Goal: Transaction & Acquisition: Purchase product/service

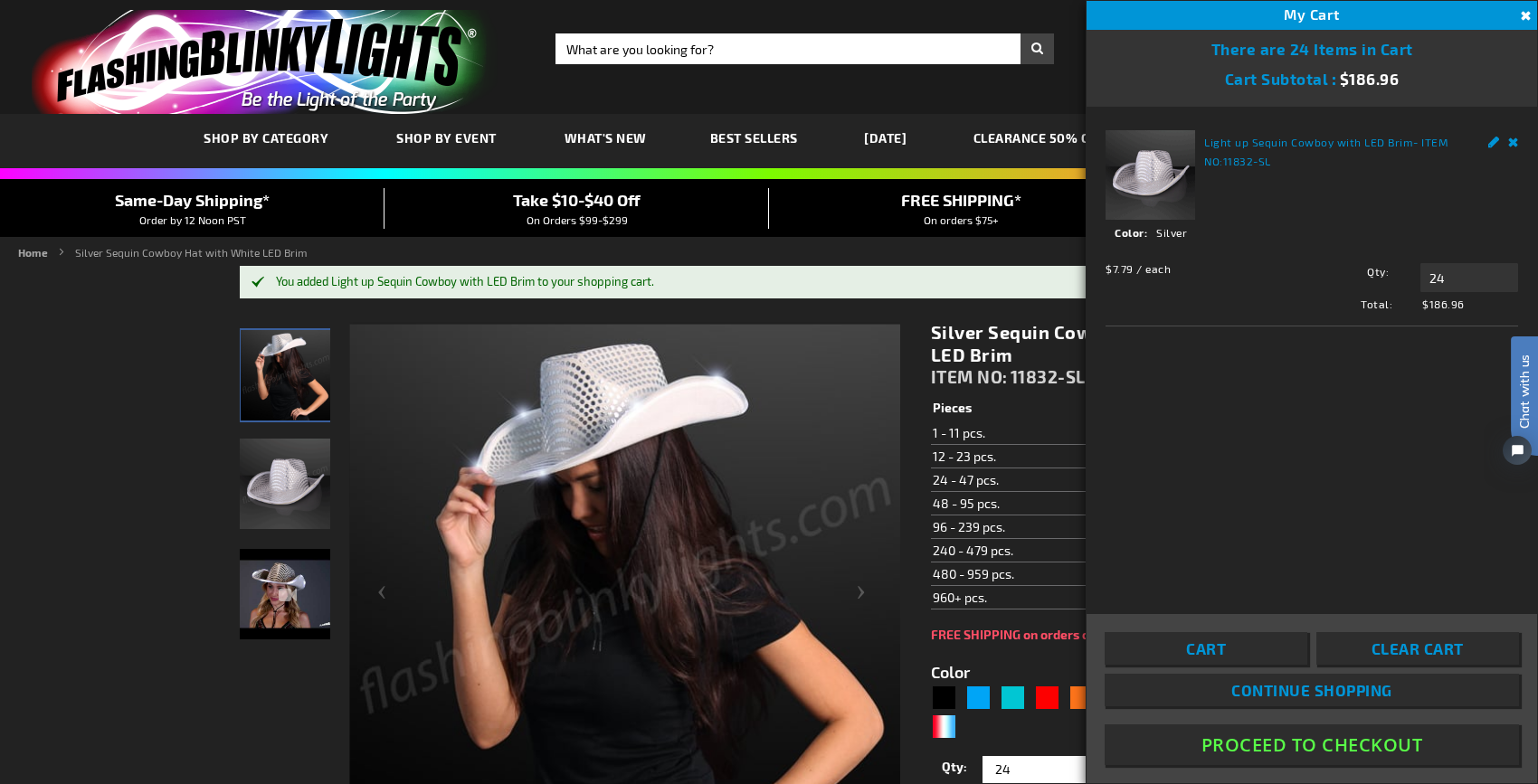
click at [1270, 743] on button "Proceed To Checkout" at bounding box center [1311, 745] width 414 height 41
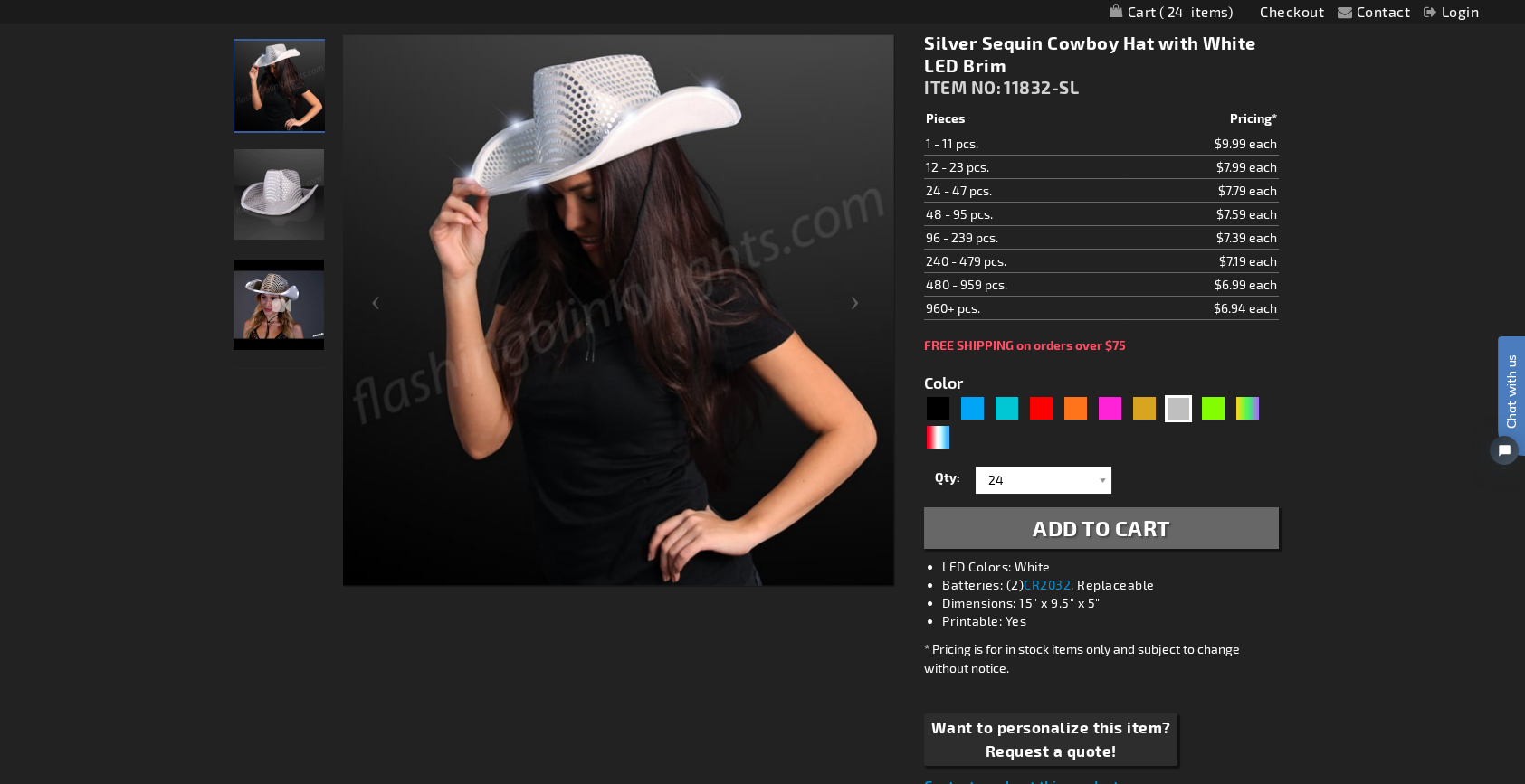
scroll to position [424, 0]
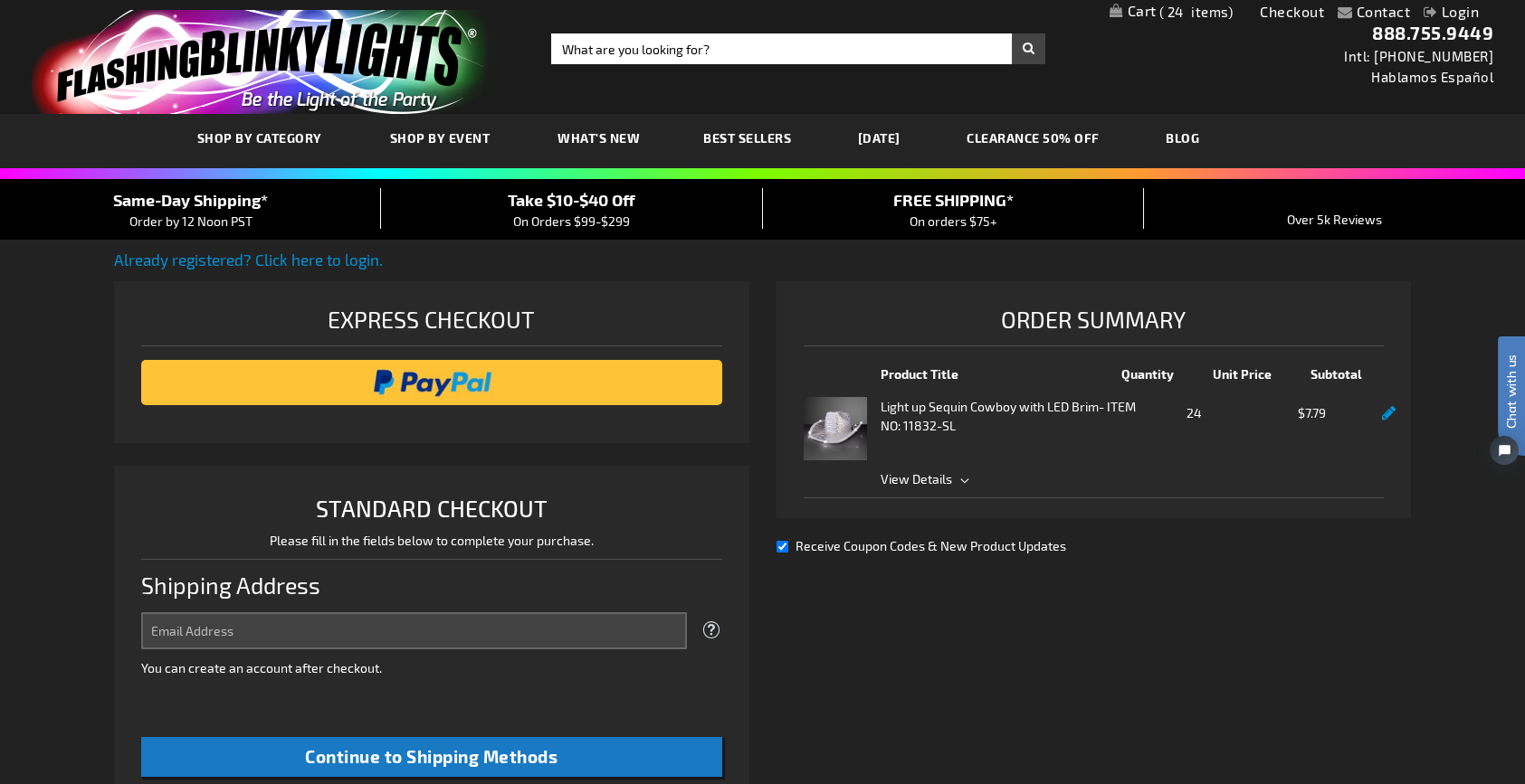
select select "US"
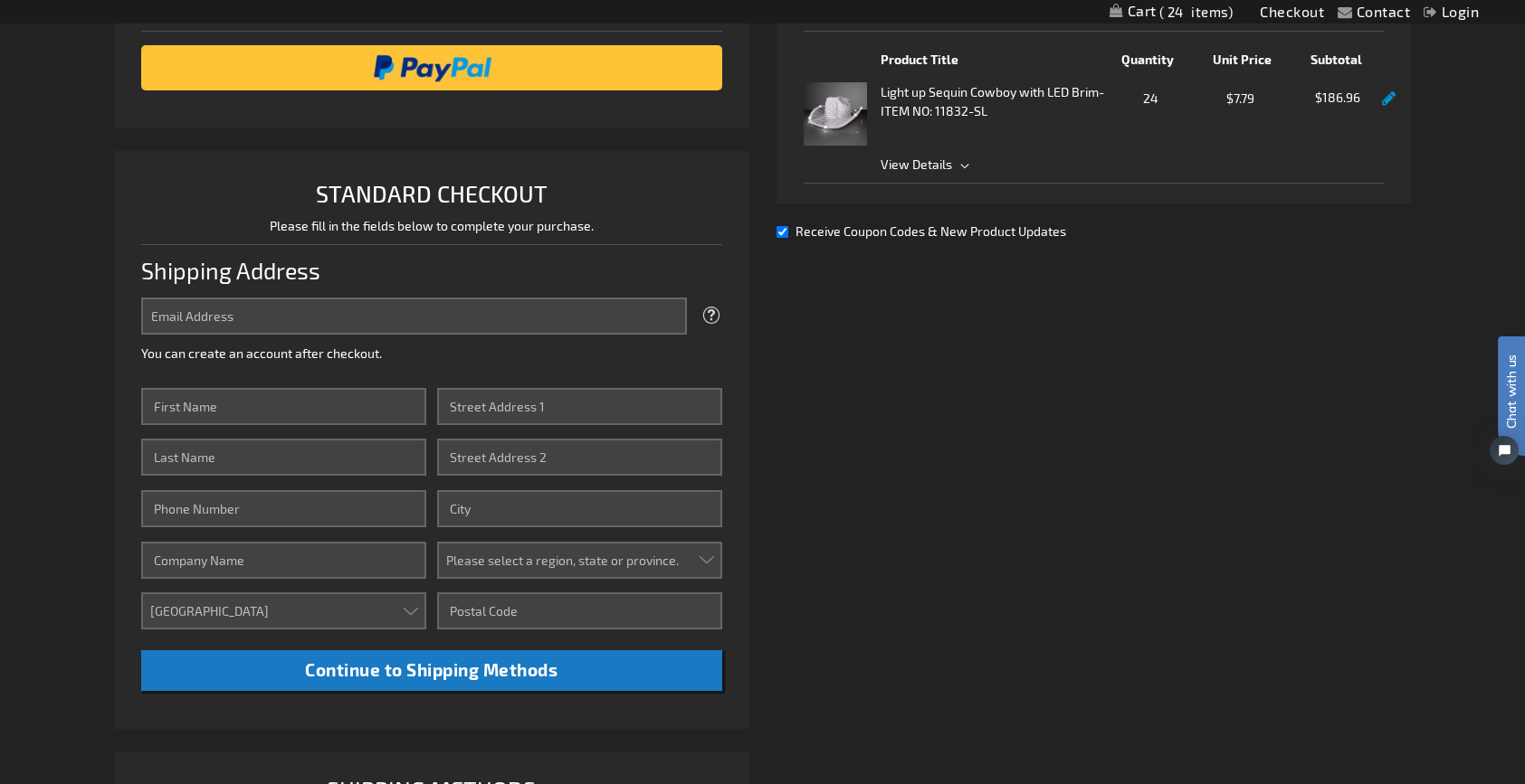
scroll to position [362, 0]
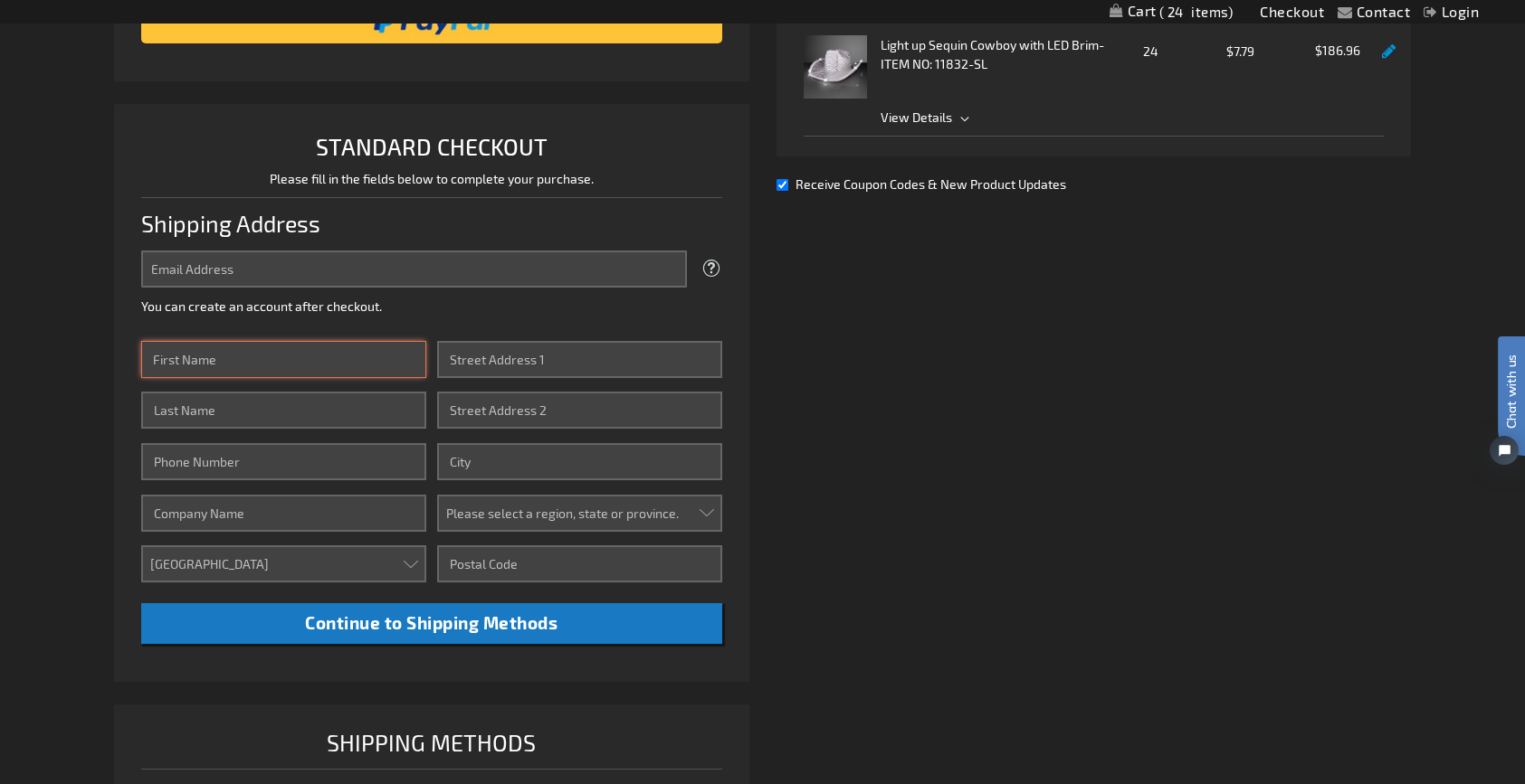
click at [284, 356] on input "First Name" at bounding box center [284, 359] width 285 height 37
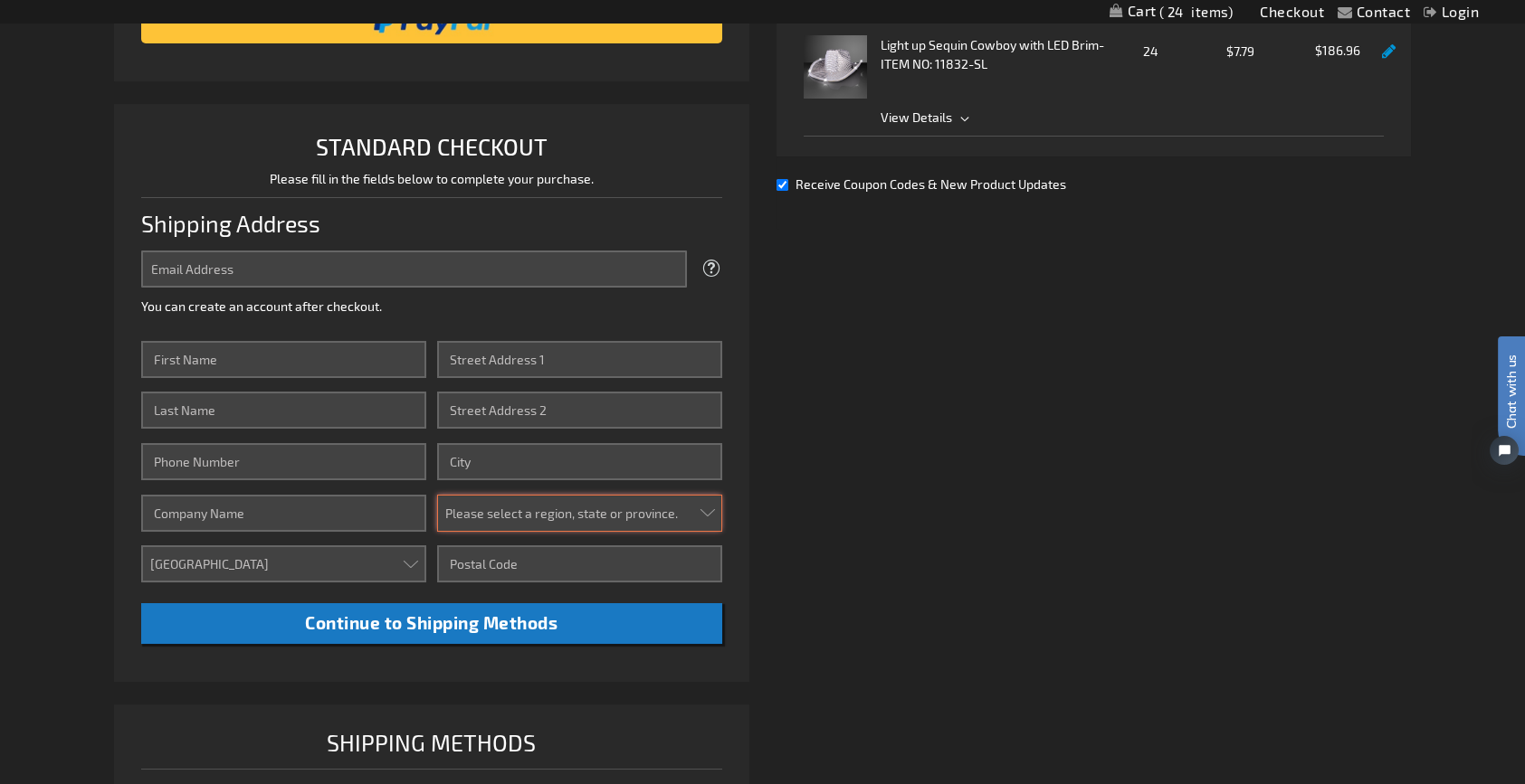
click at [521, 507] on select "Please select a region, state or province. Alabama Alaska Arizona Arkansas Cali…" at bounding box center [579, 513] width 285 height 37
select select "64"
click at [437, 495] on select "Please select a region, state or province. Alabama Alaska Arizona Arkansas Cali…" at bounding box center [579, 513] width 285 height 37
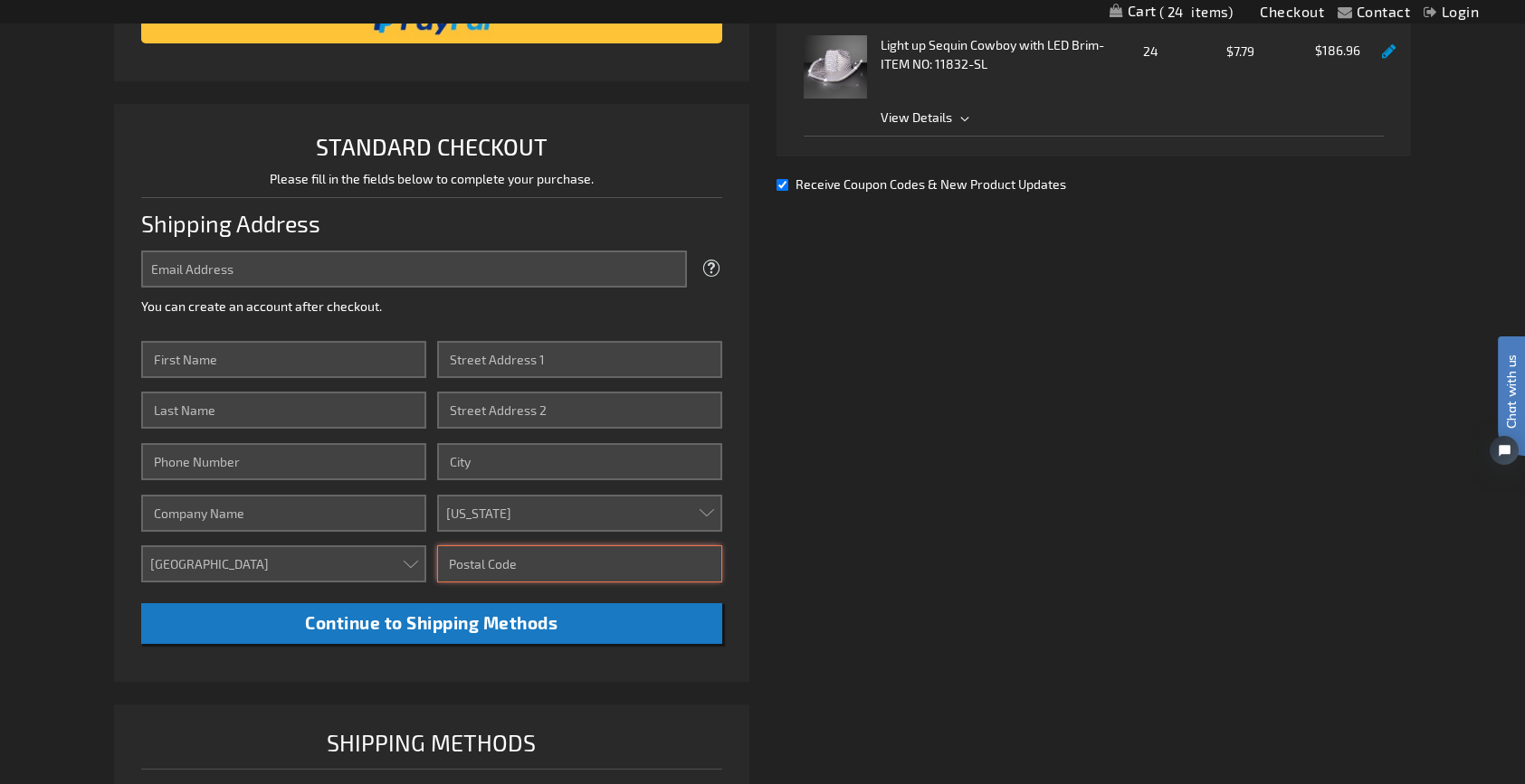
click at [473, 571] on input "Zip/Postal Code" at bounding box center [579, 563] width 285 height 37
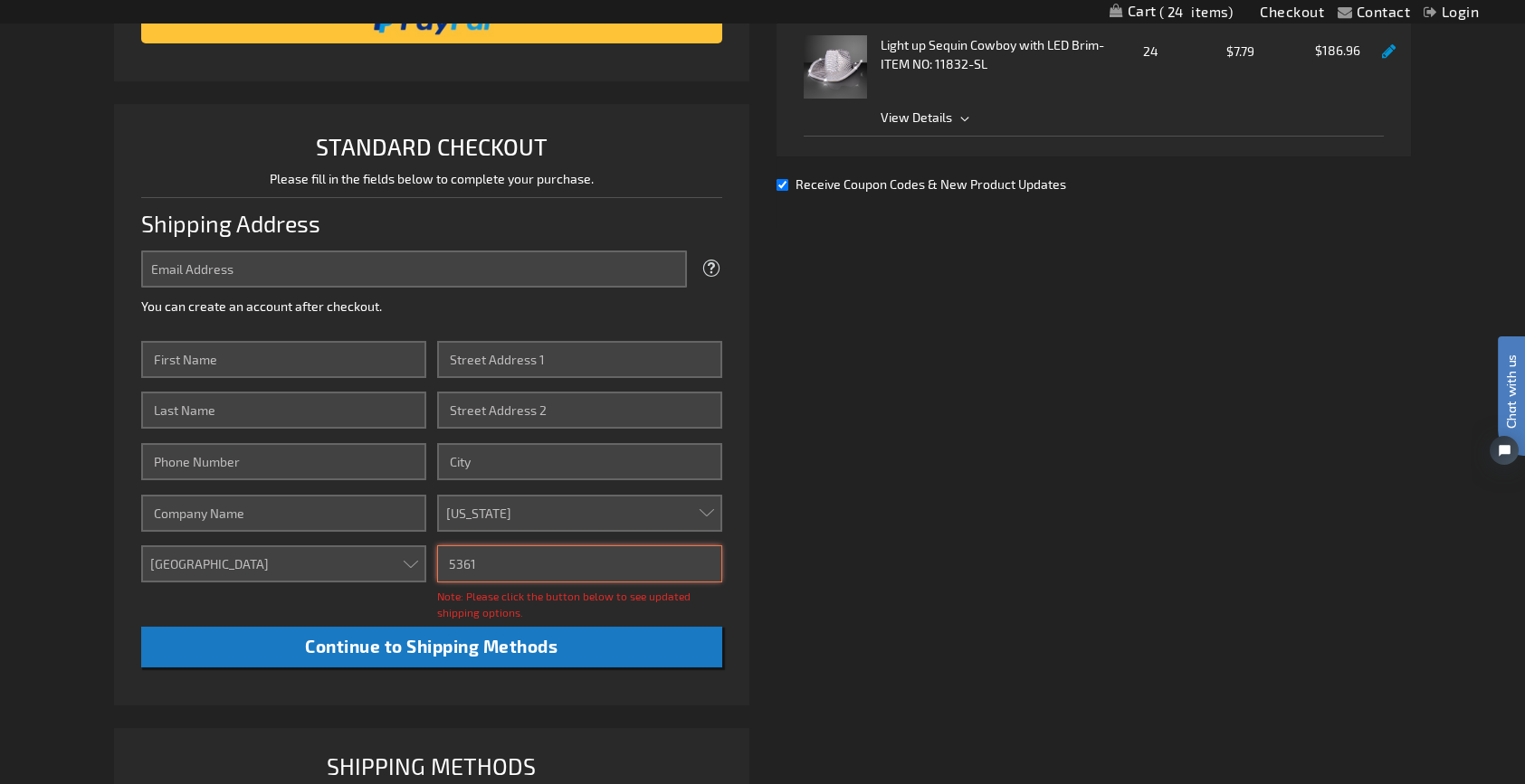
click at [467, 566] on input "5361" at bounding box center [579, 563] width 285 height 37
type input "53061"
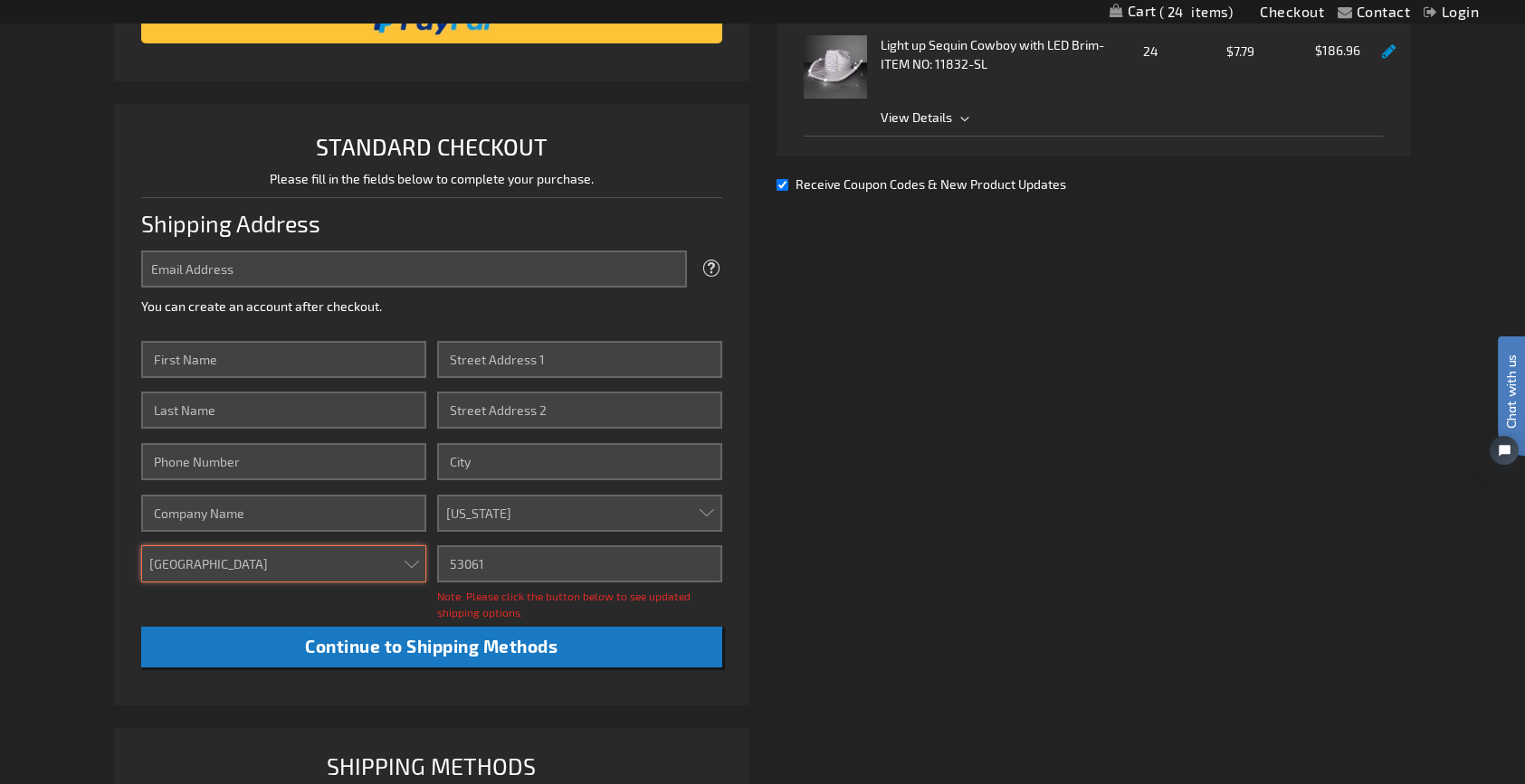
click at [334, 563] on select "Aruba Australia Austria Bahamas Barbados Belgium Belize Bermuda British Virgin …" at bounding box center [284, 563] width 285 height 37
click at [856, 544] on div "Already registered? Click here to login. Shipping Review & Payments Estimated T…" at bounding box center [762, 403] width 1296 height 1032
click at [193, 520] on input "Company" at bounding box center [284, 513] width 285 height 37
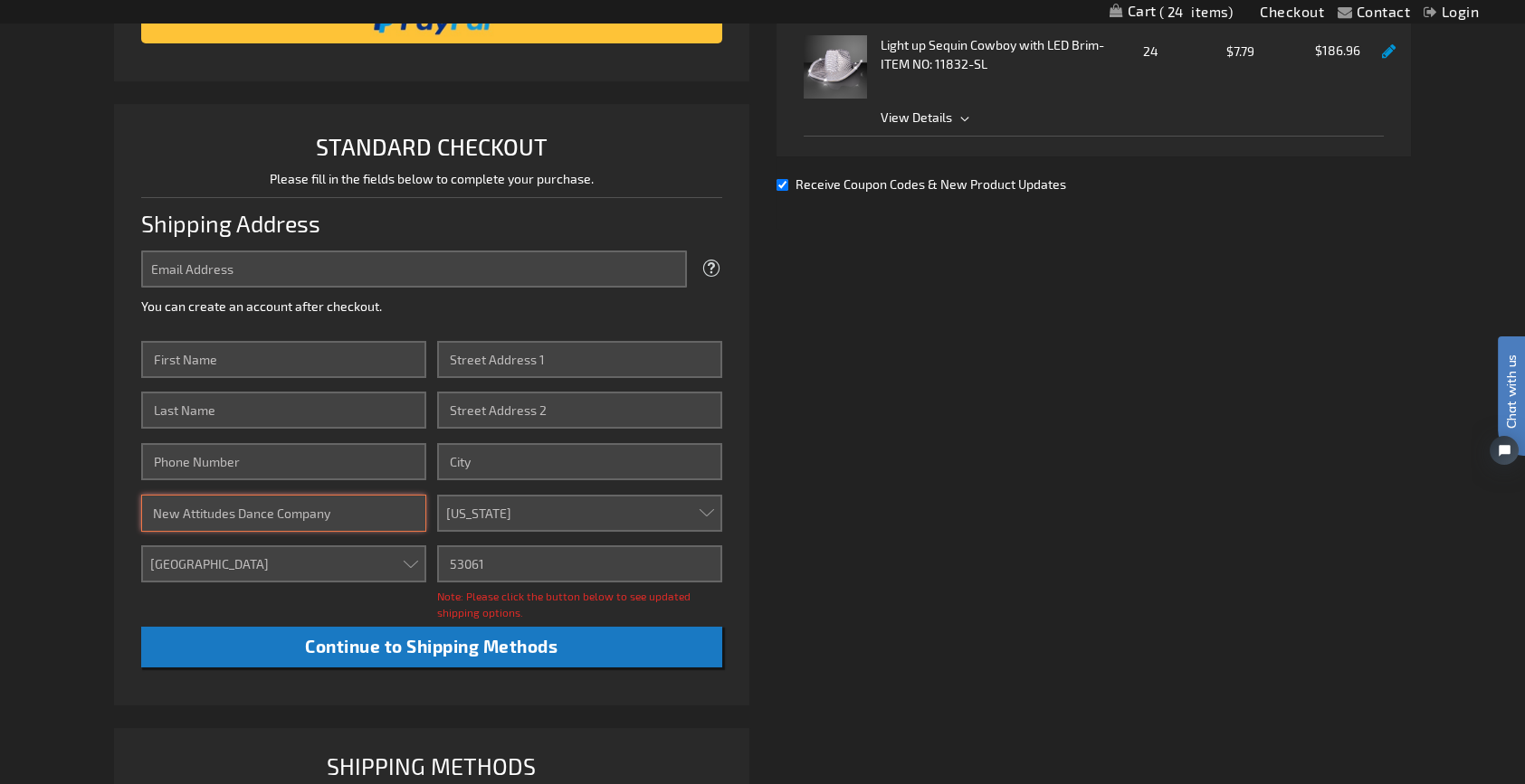
type input "New Attitudes Dance Company"
click at [490, 468] on input "City" at bounding box center [579, 461] width 285 height 37
type input "New Holstein"
click at [1015, 478] on div "Already registered? Click here to login. Shipping Review & Payments Estimated T…" at bounding box center [762, 403] width 1296 height 1032
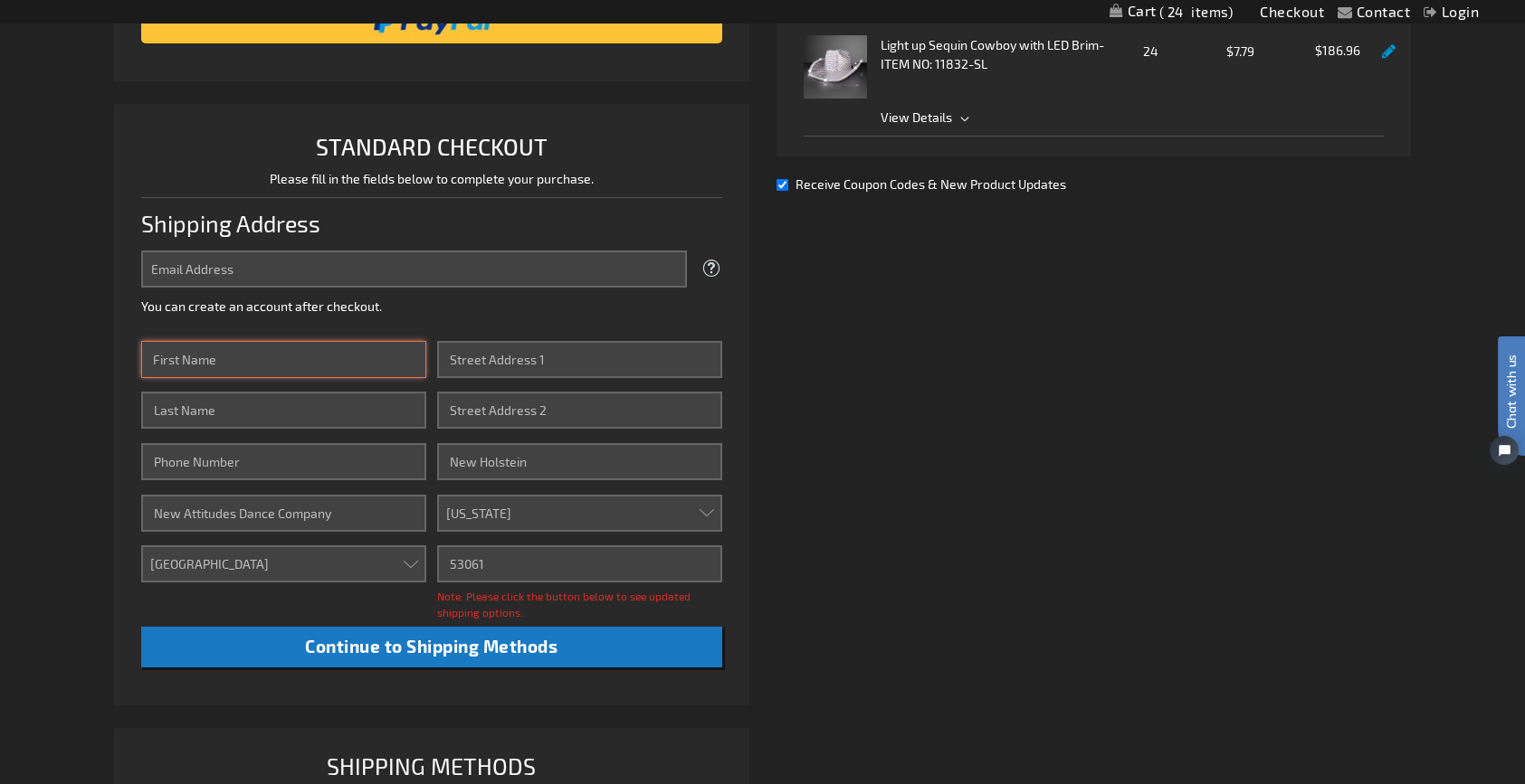
click at [268, 356] on input "First Name" at bounding box center [284, 359] width 285 height 37
type input "Karlyn"
type input "Schneider"
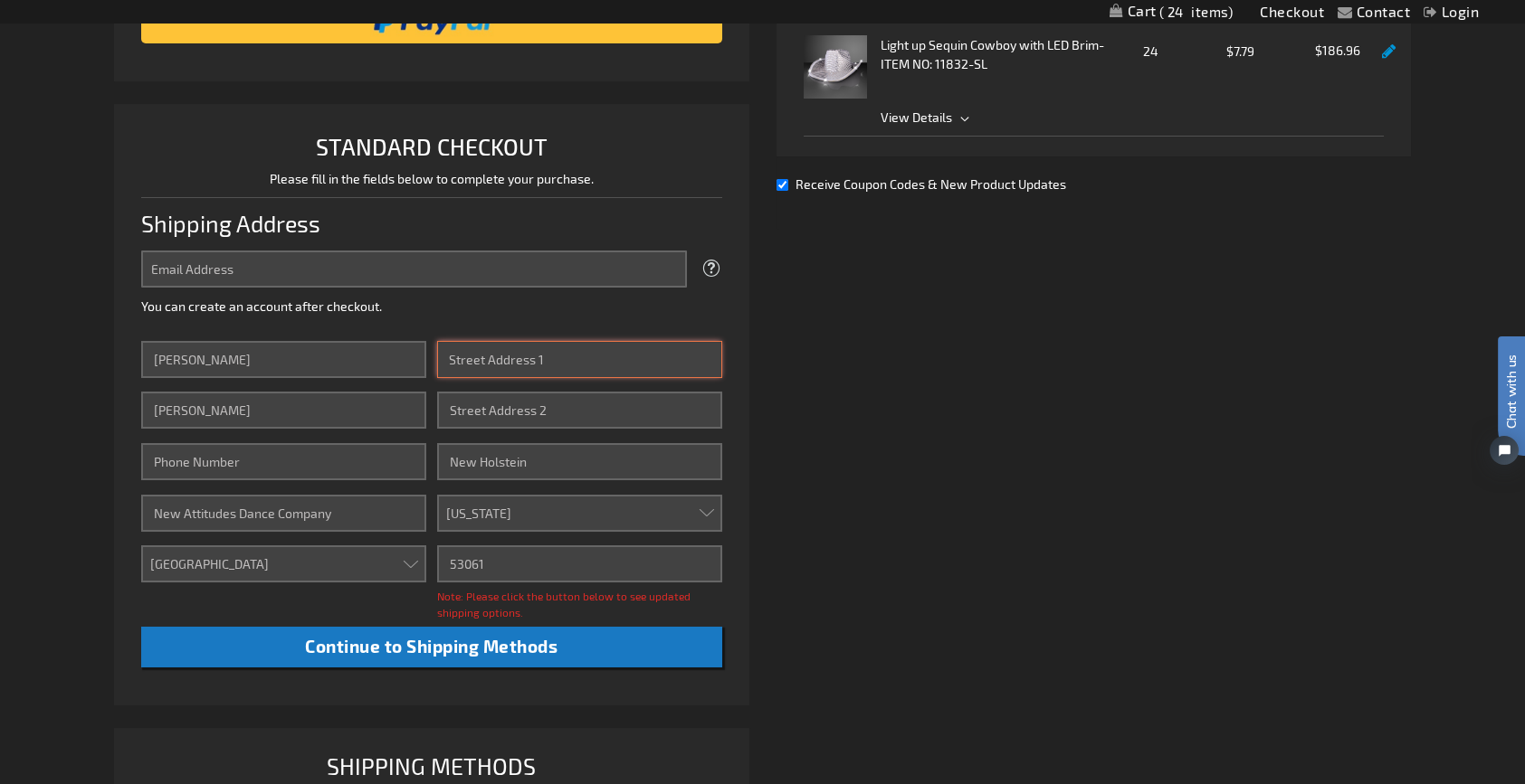
click at [584, 344] on input "Street Address: Line 1" at bounding box center [579, 359] width 285 height 37
type input "2114 Randolph Ave"
click at [267, 411] on input "Schneider" at bounding box center [284, 410] width 285 height 37
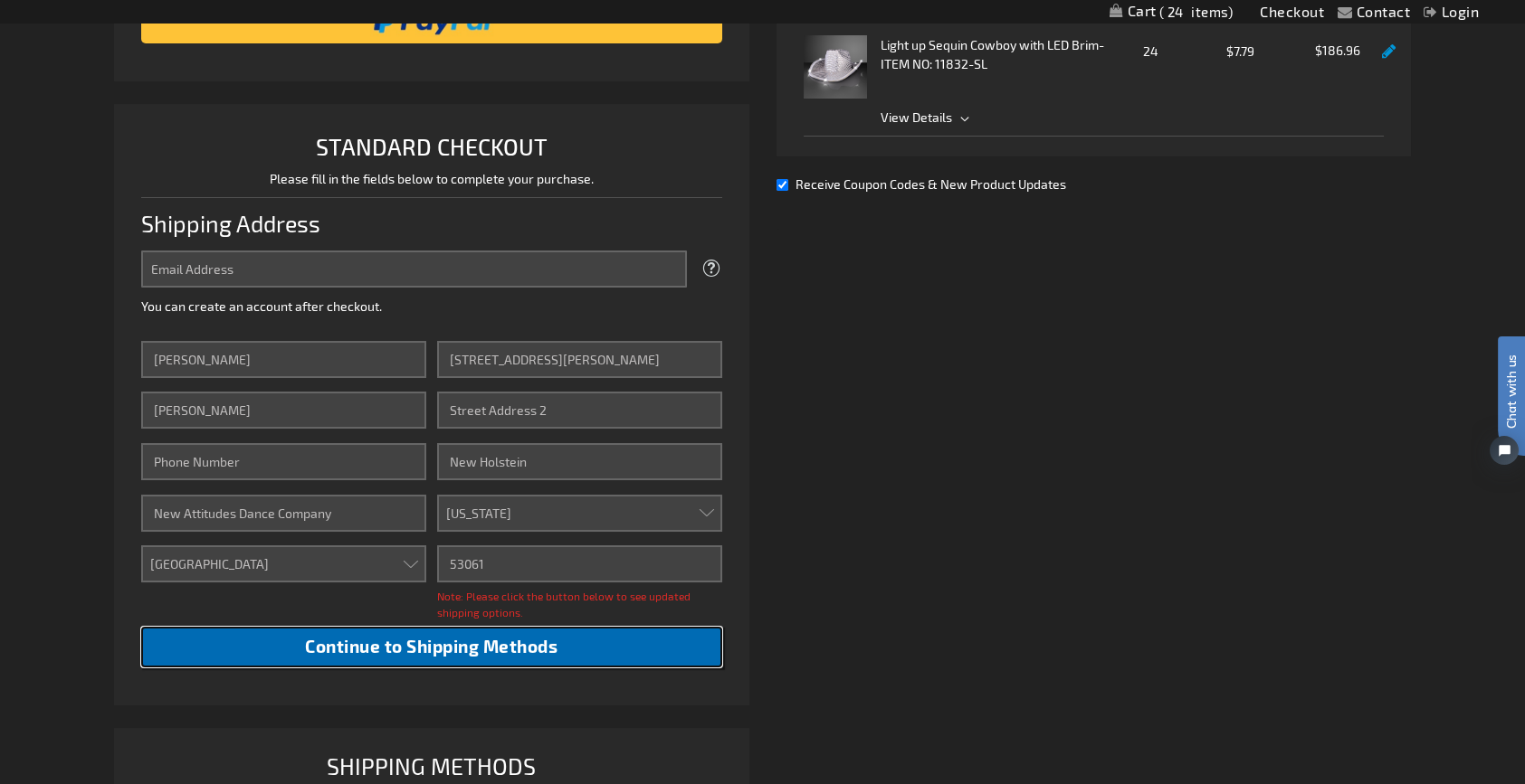
click at [463, 645] on span "Continue to Shipping Methods" at bounding box center [431, 645] width 253 height 21
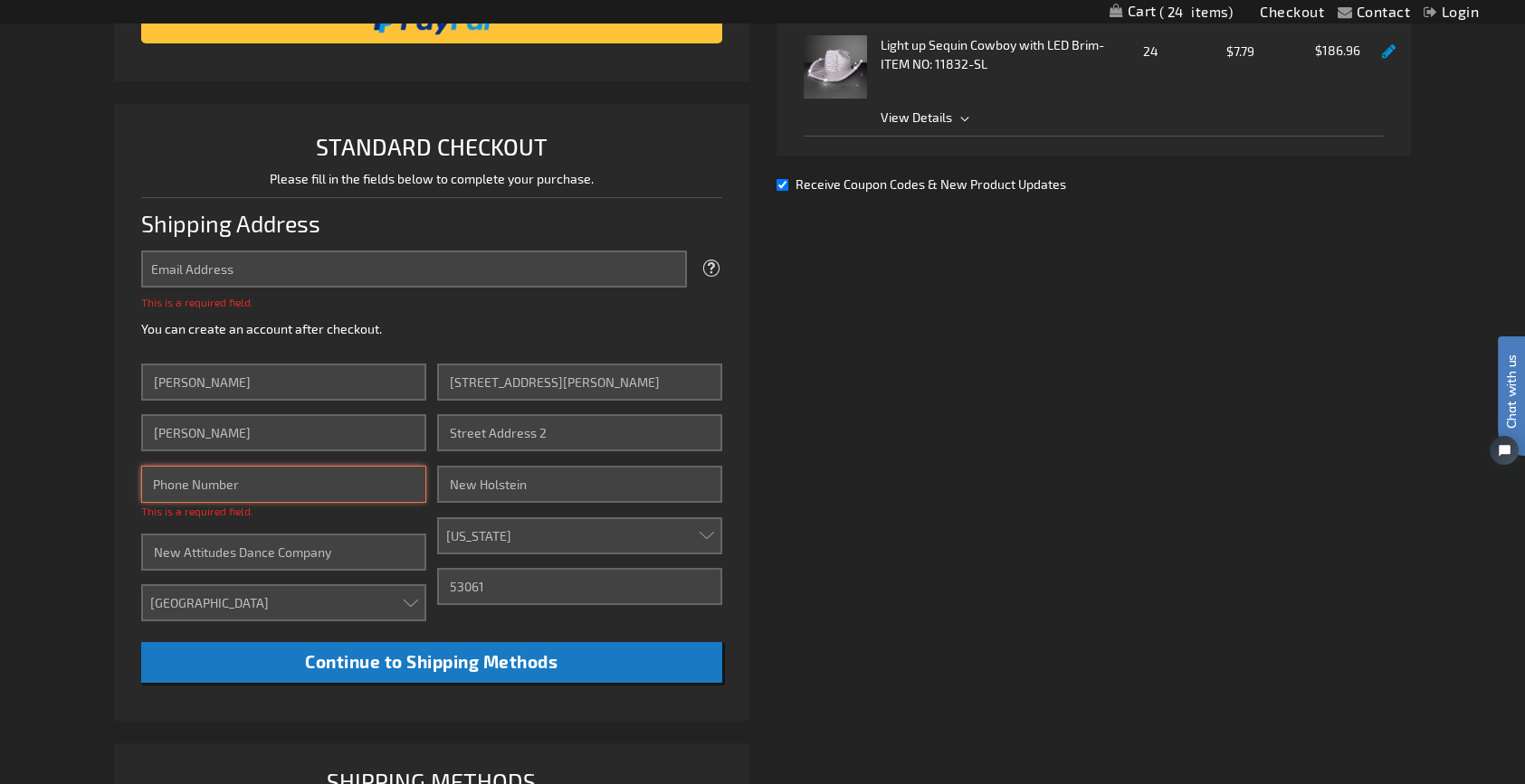
click at [271, 495] on input "Phone Number" at bounding box center [284, 484] width 285 height 37
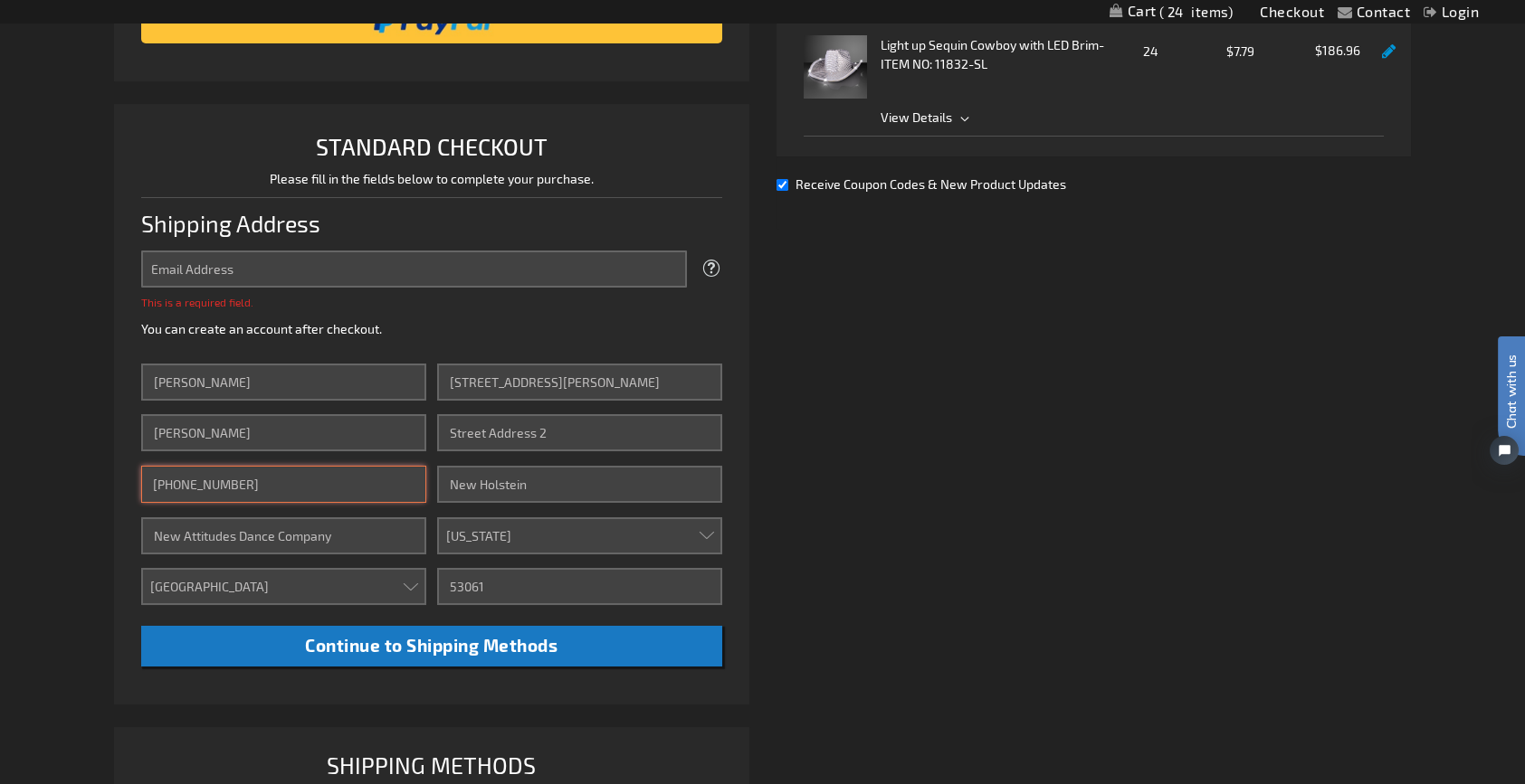
type input "920-450-3133"
click at [1077, 389] on div "Already registered? Click here to login. Shipping Review & Payments Estimated T…" at bounding box center [762, 402] width 1296 height 1031
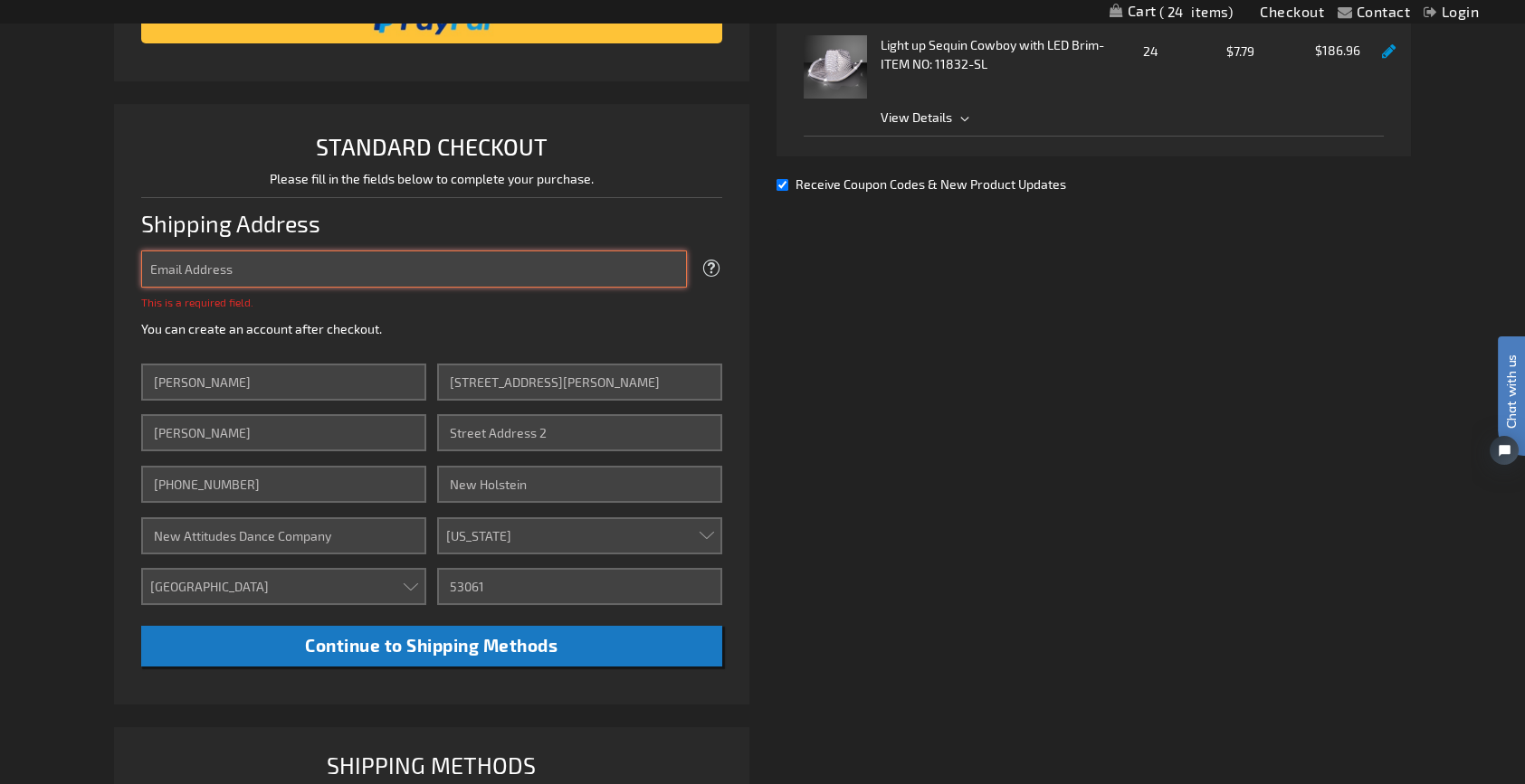
click at [276, 276] on input "Email Address" at bounding box center [413, 269] width 545 height 37
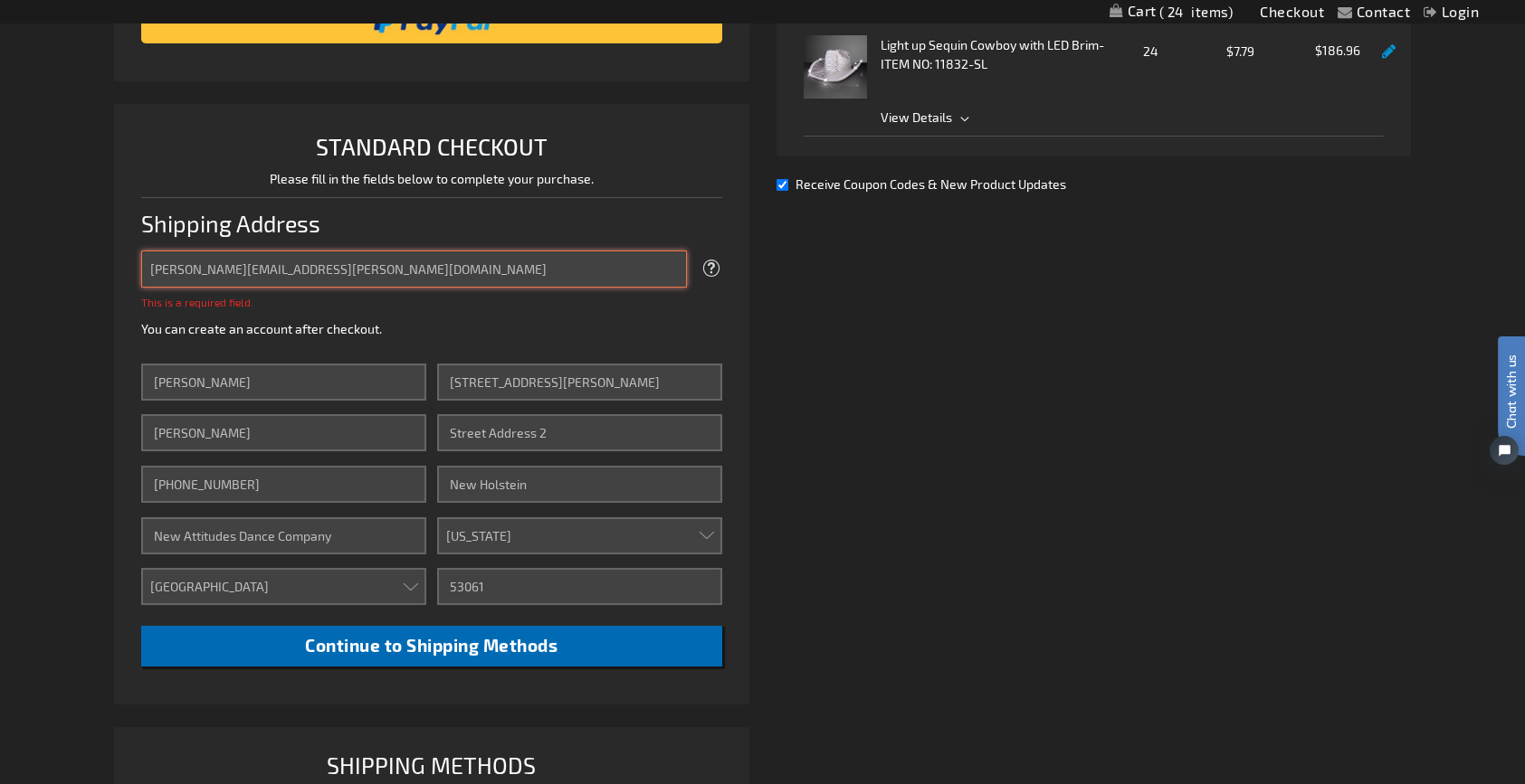
type input "karlyn.e.schneider@gmail.com"
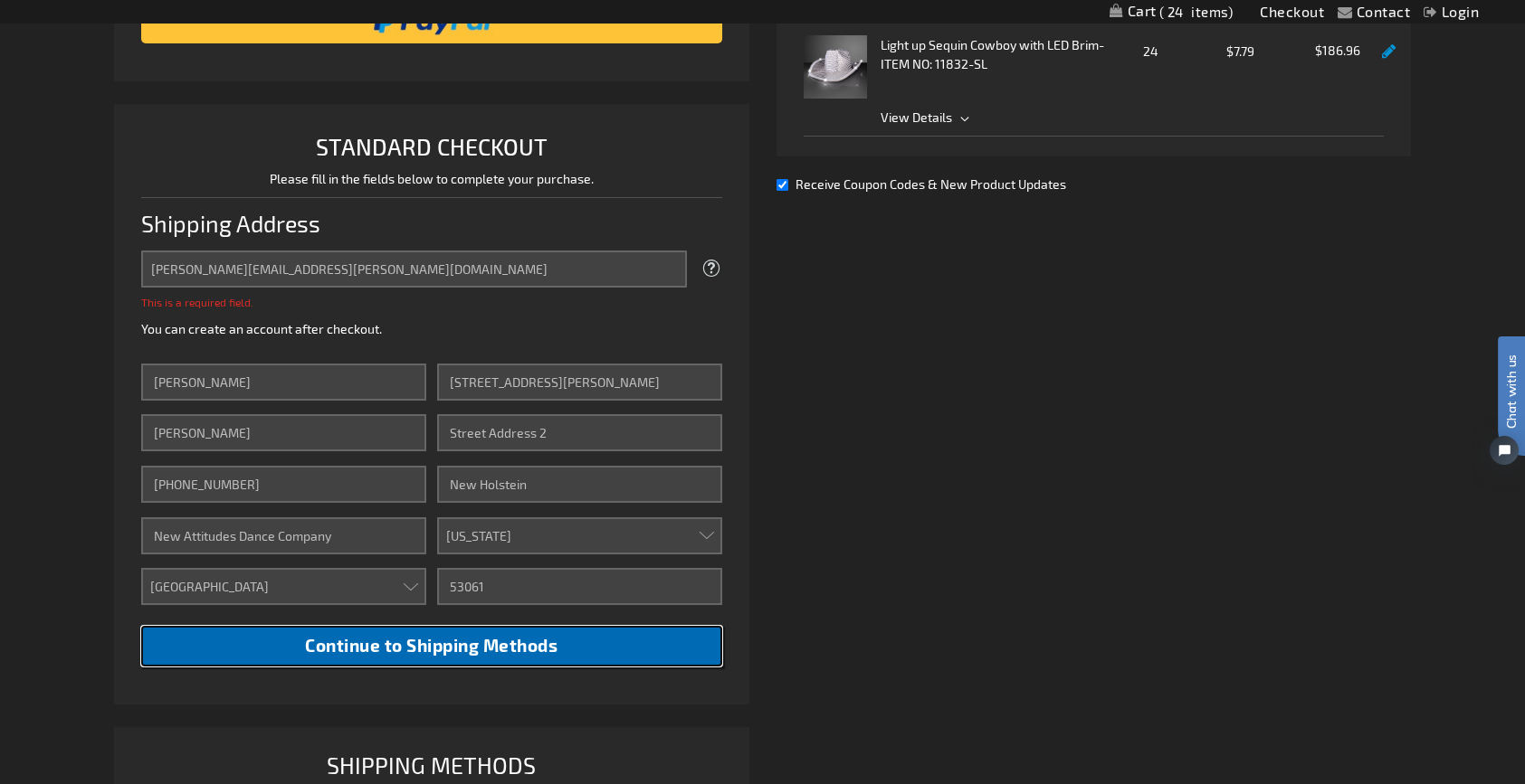
click at [409, 654] on li "STANDARD CHECKOUT Please fill in the fields below to complete your purchase. Sh…" at bounding box center [431, 404] width 634 height 601
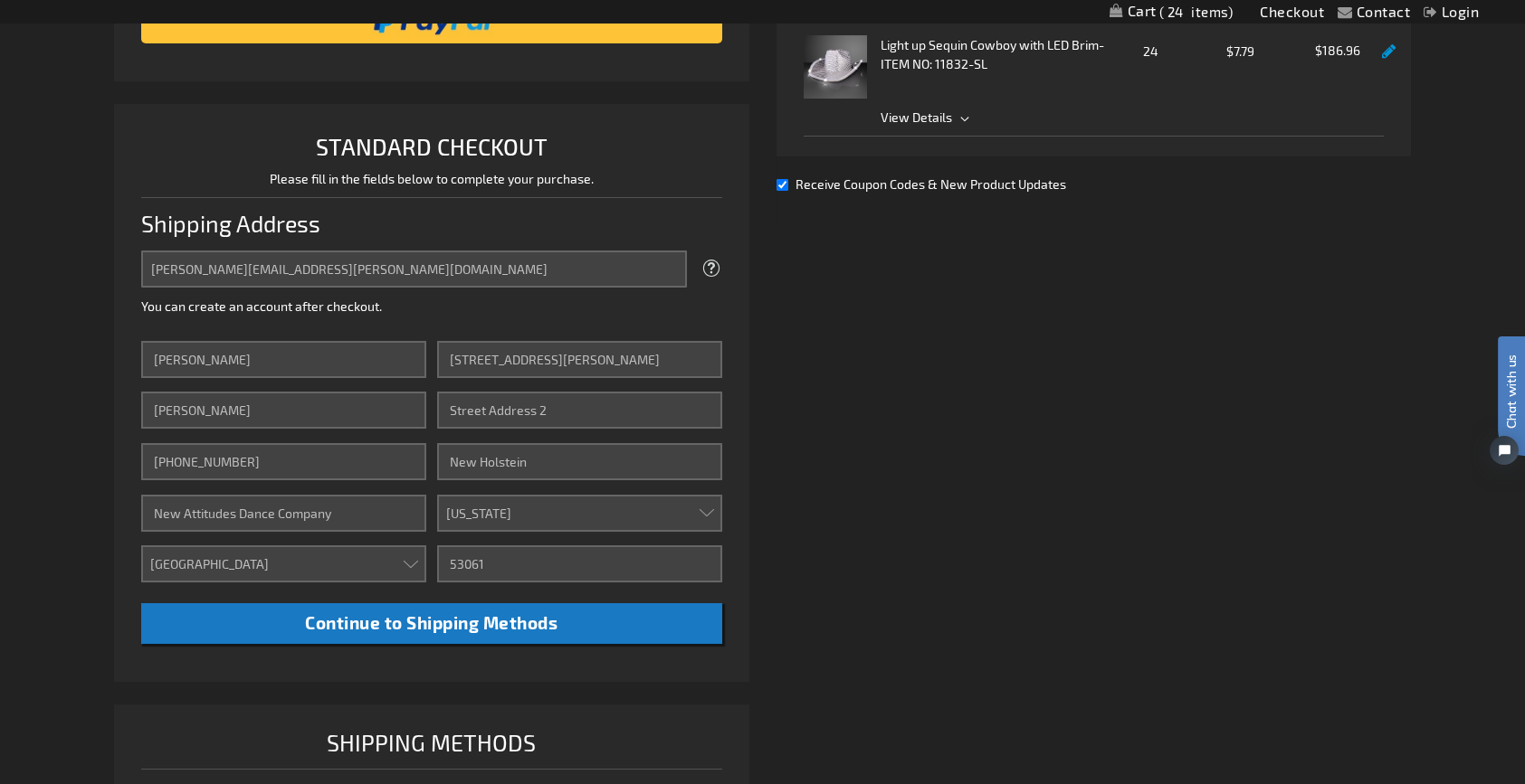
click at [773, 185] on aside "Close Order Summary Product Title Quantity Unit Price Subtotal Light up Sequin …" at bounding box center [1086, 75] width 648 height 311
click at [781, 185] on input "Receive Coupon Codes & New Product Updates" at bounding box center [782, 184] width 12 height 12
checkbox input "false"
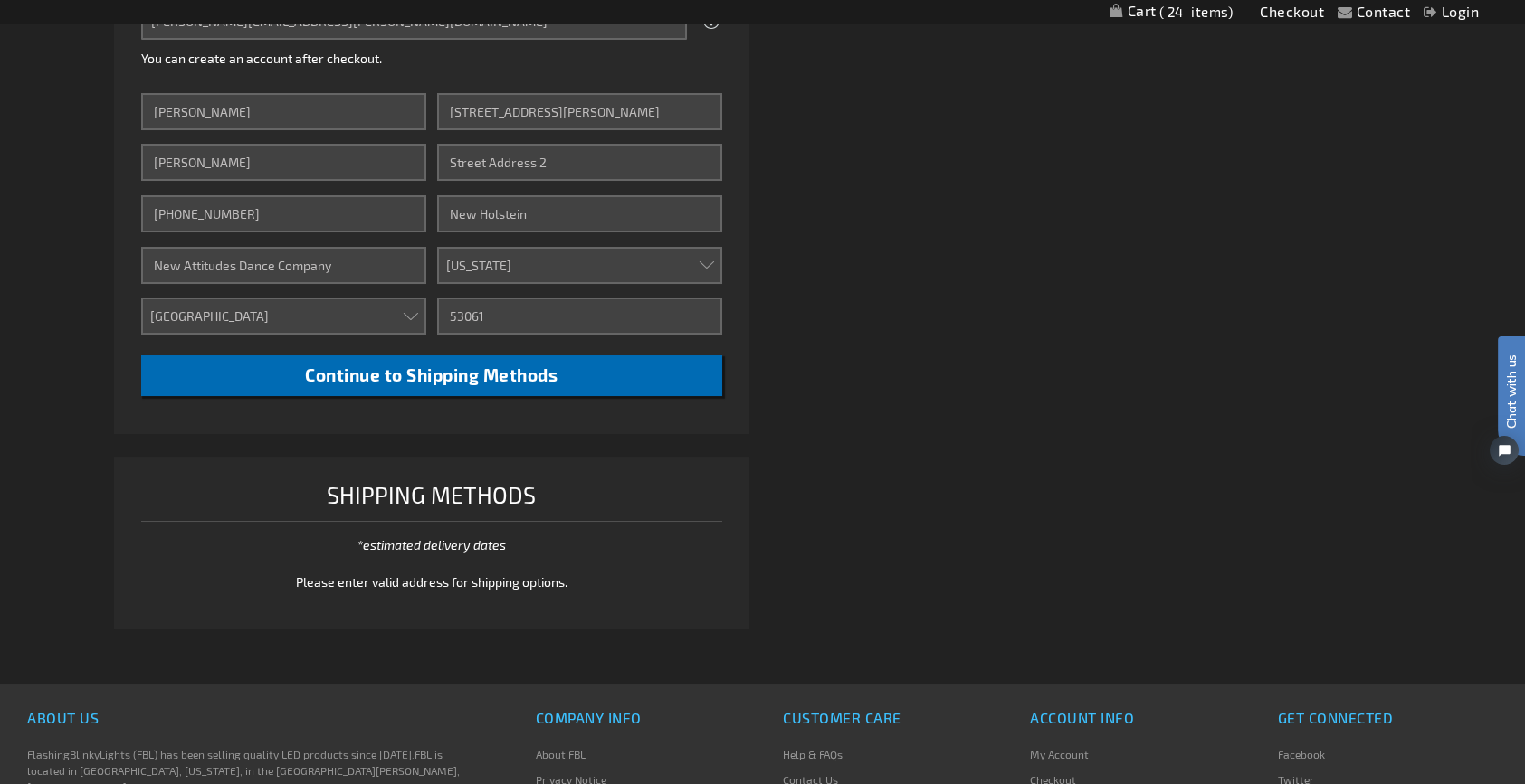
scroll to position [814, 0]
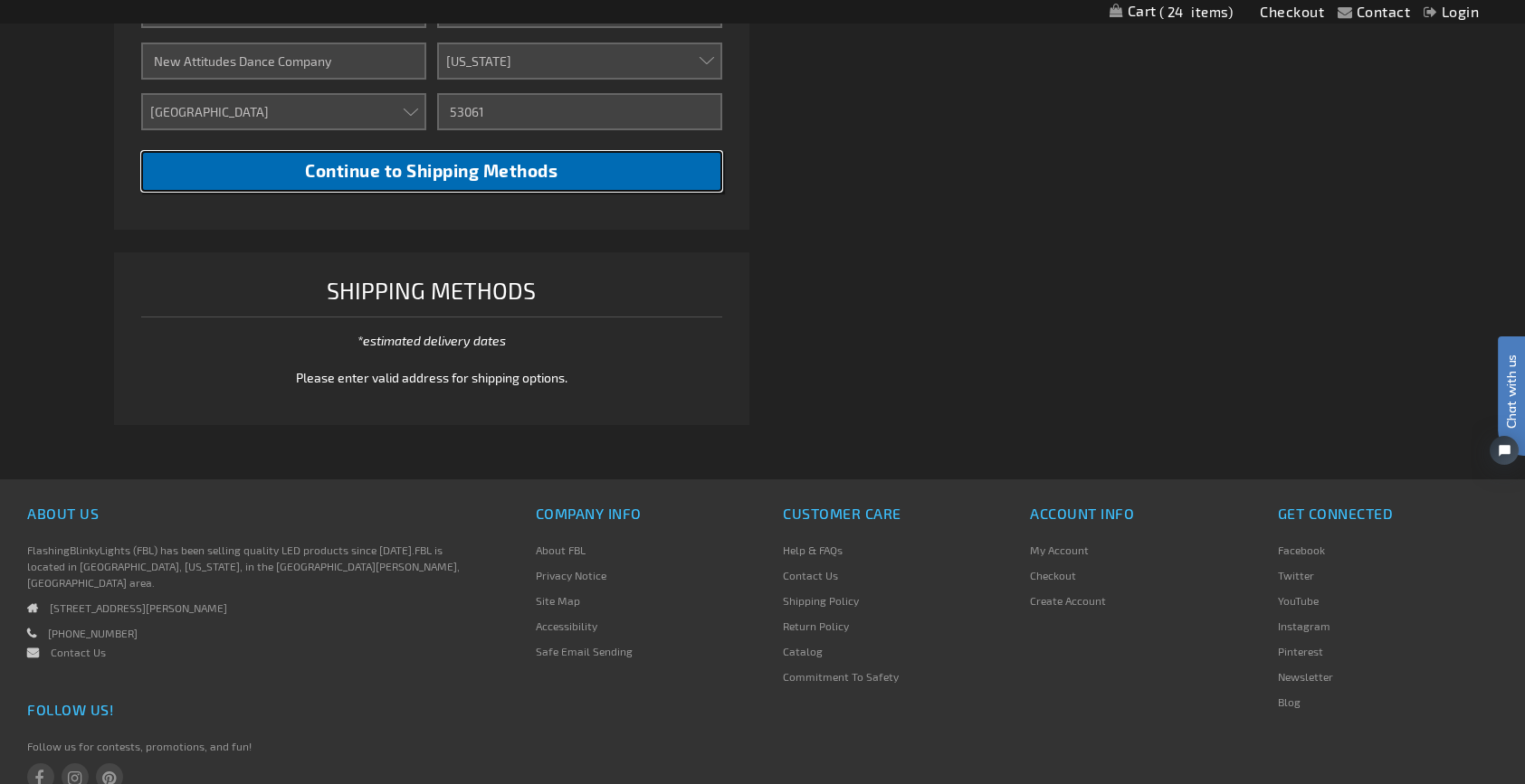
click at [443, 180] on button "Continue to Shipping Methods" at bounding box center [431, 171] width 580 height 41
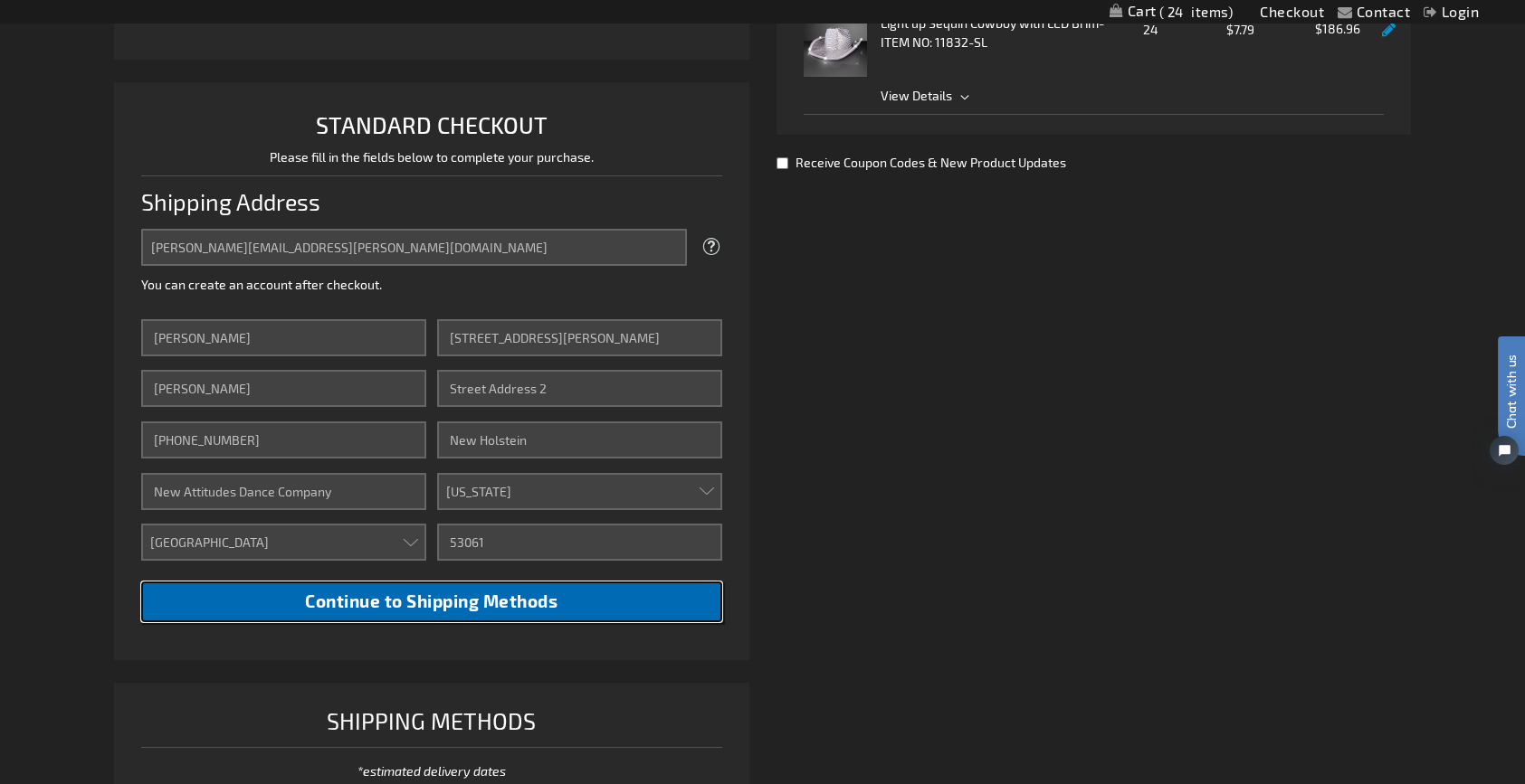
scroll to position [90, 0]
